Goal: Find specific page/section: Find specific page/section

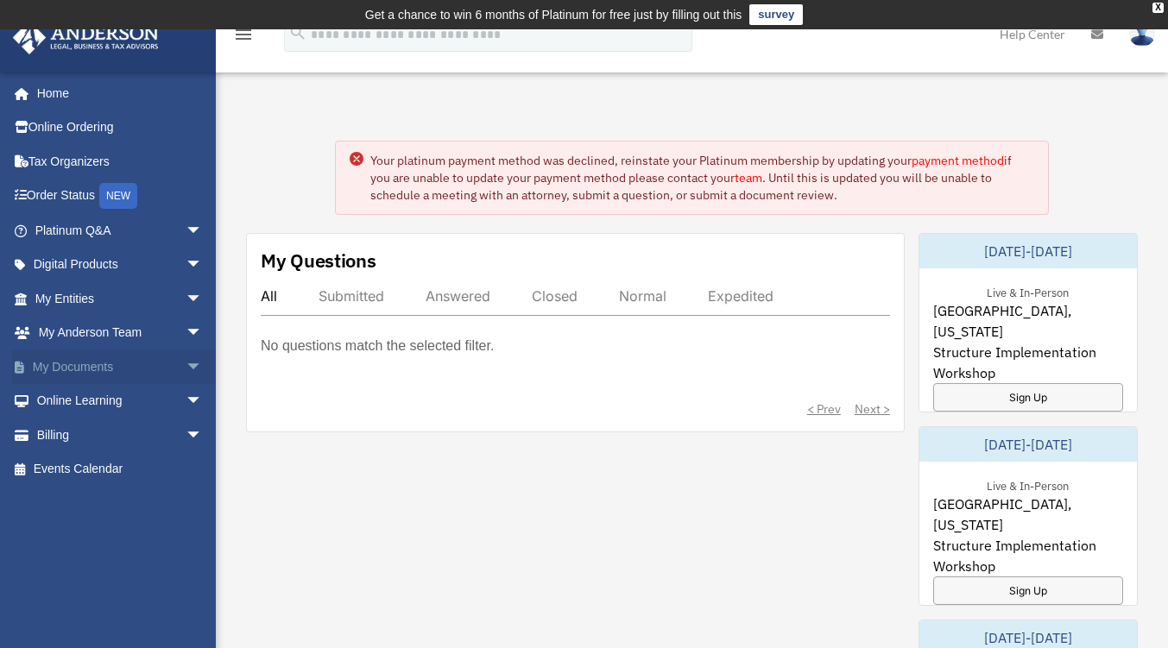
click at [125, 370] on link "My Documents arrow_drop_down" at bounding box center [120, 367] width 217 height 35
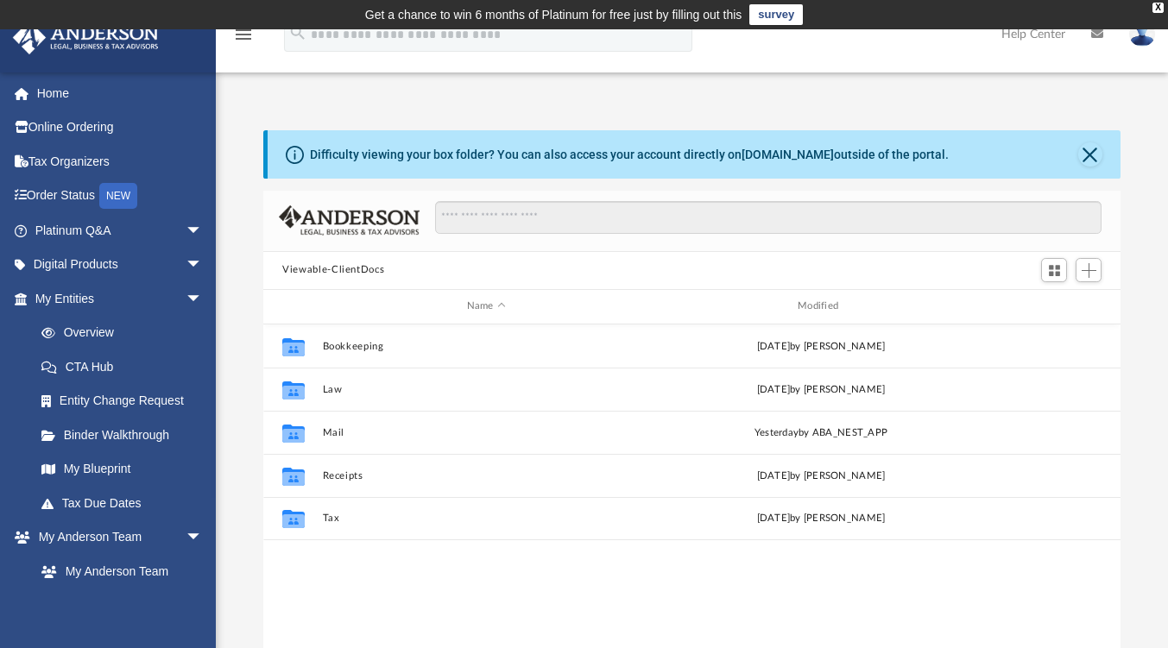
scroll to position [379, 844]
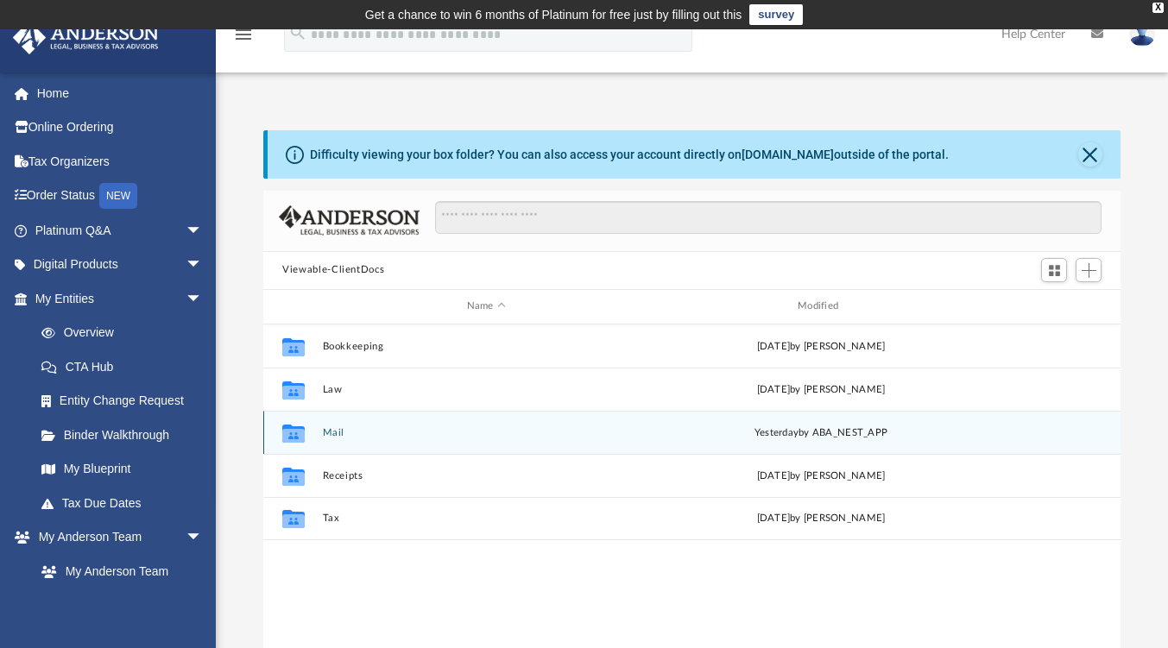
click at [325, 437] on button "Mail" at bounding box center [486, 432] width 327 height 11
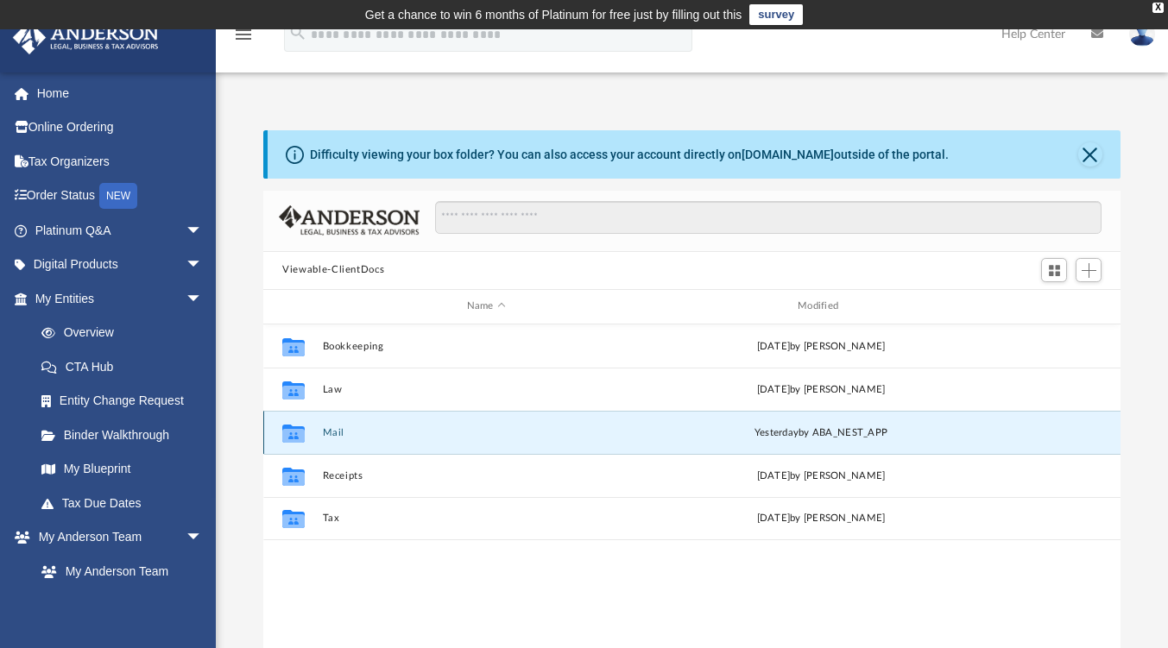
click at [325, 437] on button "Mail" at bounding box center [486, 432] width 327 height 11
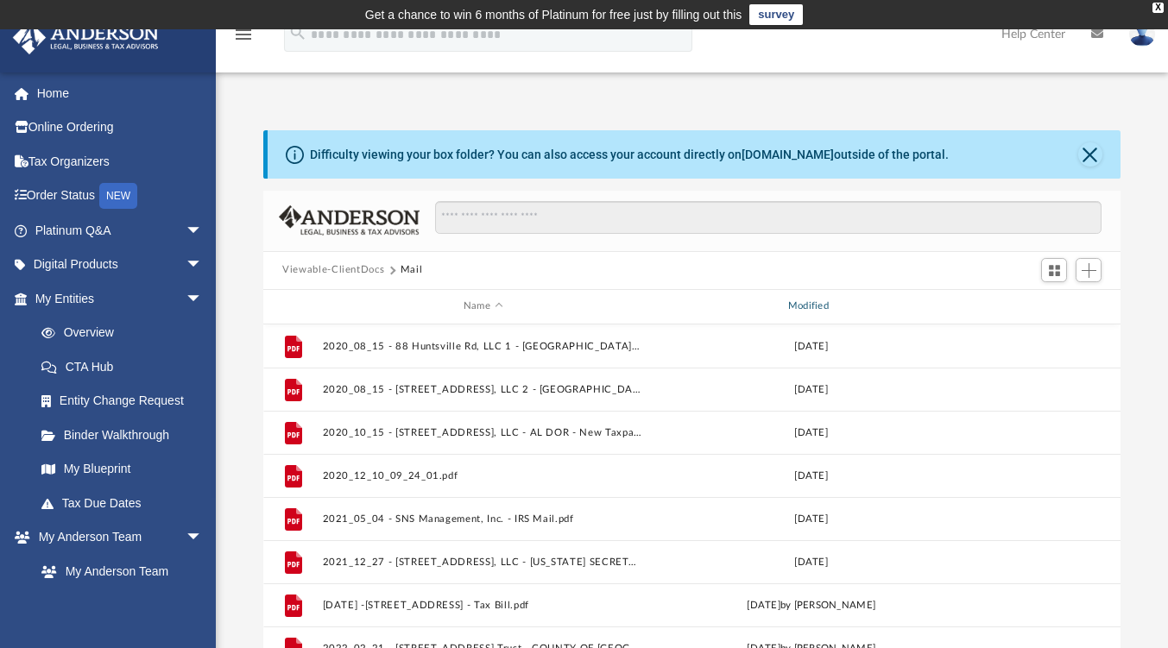
click at [814, 303] on div "Modified" at bounding box center [811, 307] width 321 height 16
click at [826, 300] on div "Modified" at bounding box center [811, 307] width 321 height 16
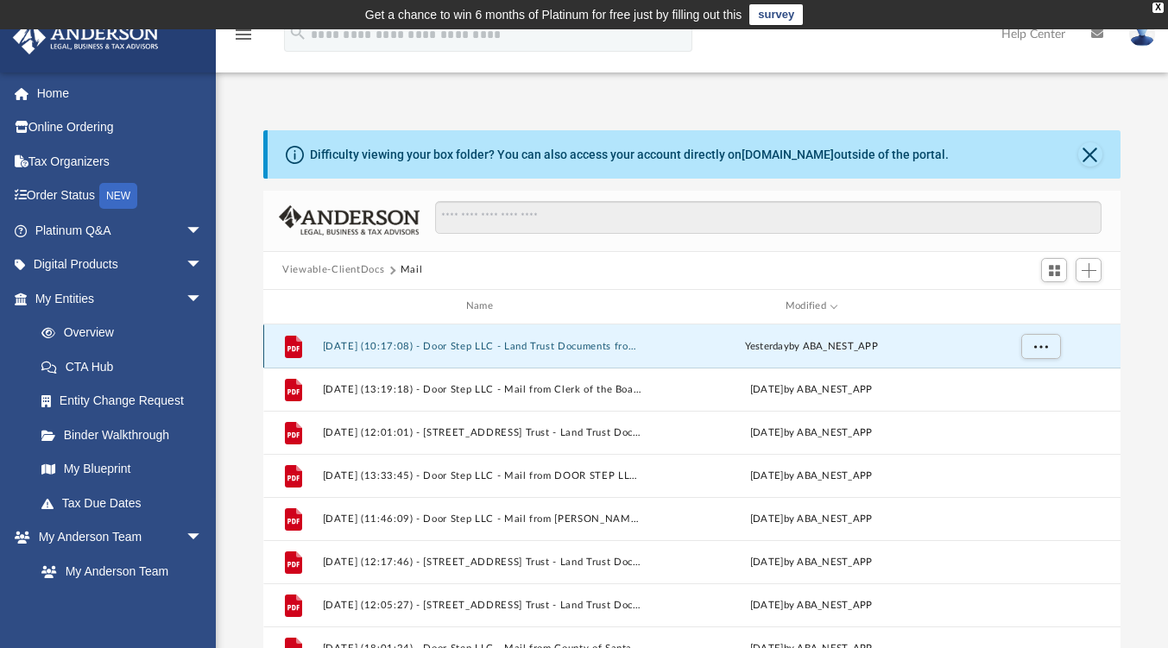
click at [530, 344] on button "2025.09.22 (10:17:08) - Door Step LLC - Land Trust Documents from Rebecca Masso…" at bounding box center [483, 346] width 321 height 11
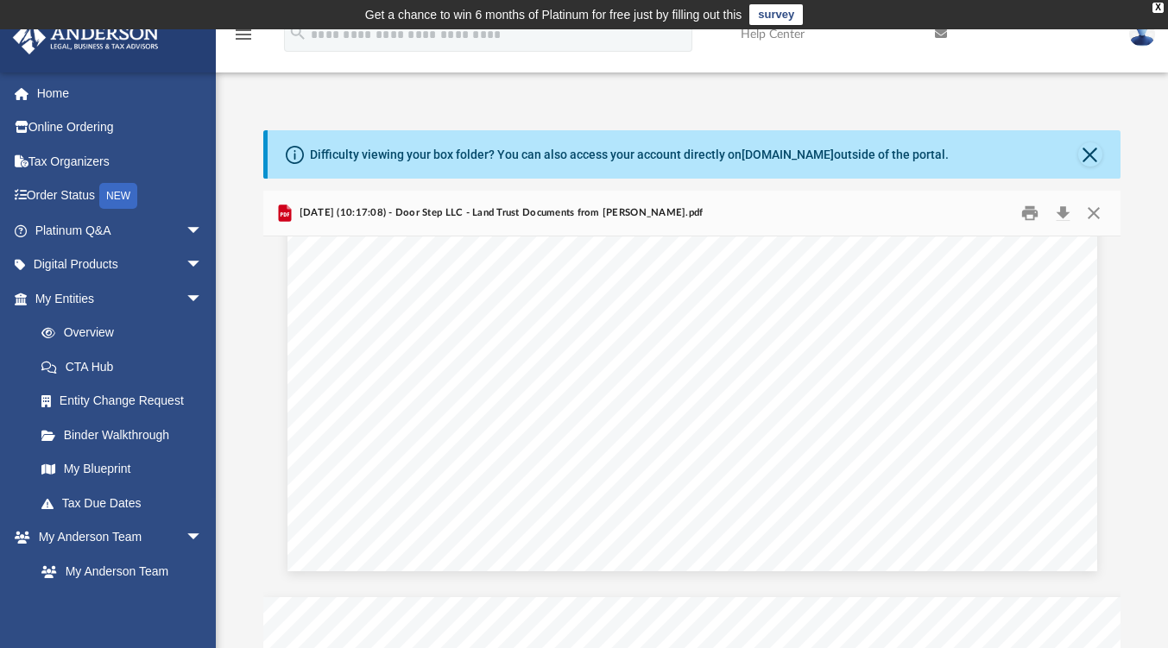
scroll to position [35, 0]
